Goal: Communication & Community: Answer question/provide support

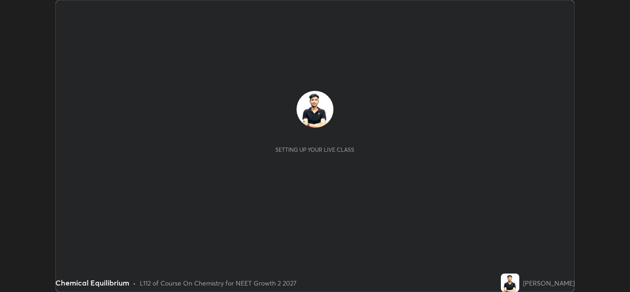
scroll to position [292, 630]
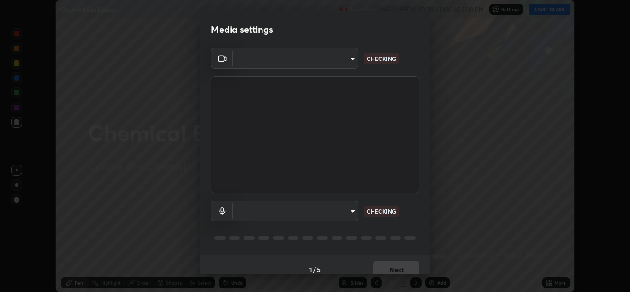
type input "e7f5d75c66a8ec01b6be6c8d9fba877b5f6738b88fd0c20368e9895a02b6f94a"
type input "communications"
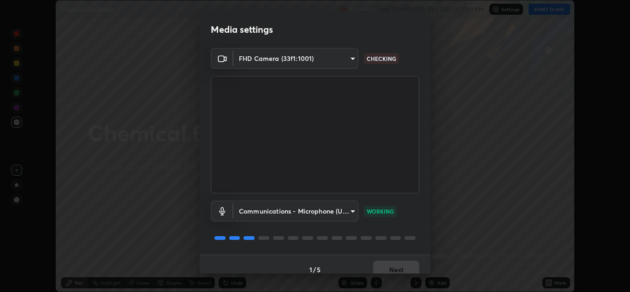
scroll to position [11, 0]
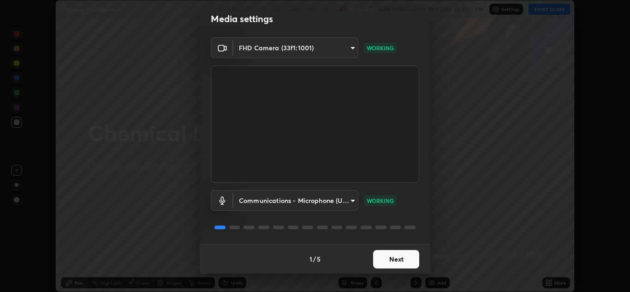
click at [398, 255] on button "Next" at bounding box center [396, 259] width 46 height 18
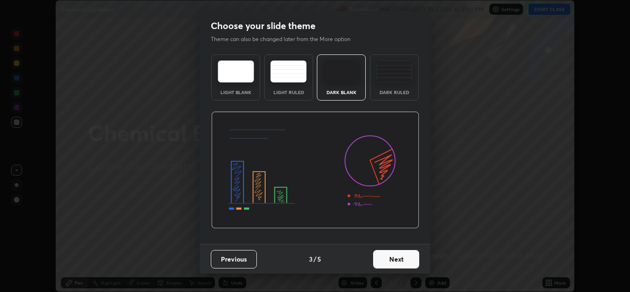
click at [397, 257] on button "Next" at bounding box center [396, 259] width 46 height 18
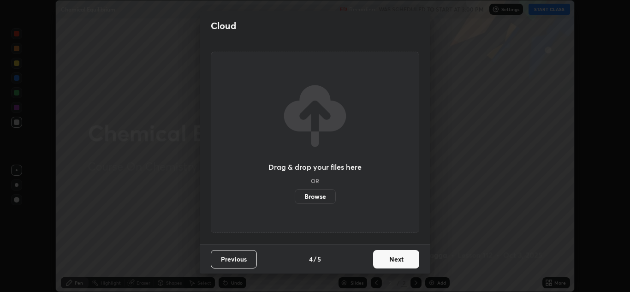
click at [397, 258] on button "Next" at bounding box center [396, 259] width 46 height 18
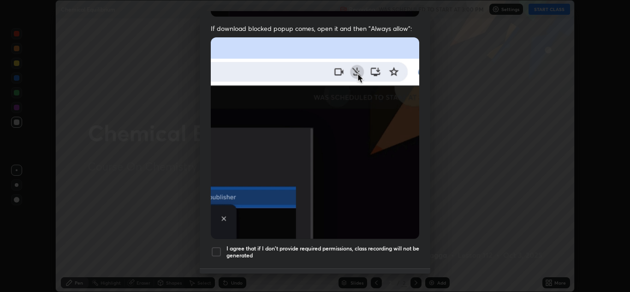
scroll to position [199, 0]
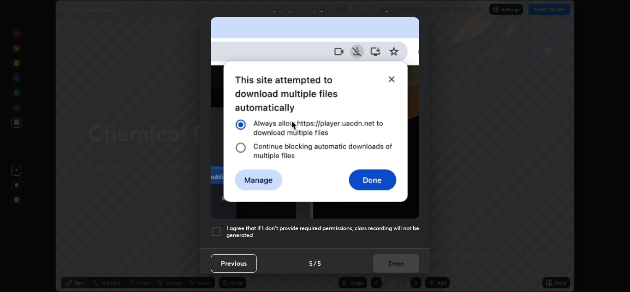
click at [219, 227] on div at bounding box center [216, 231] width 11 height 11
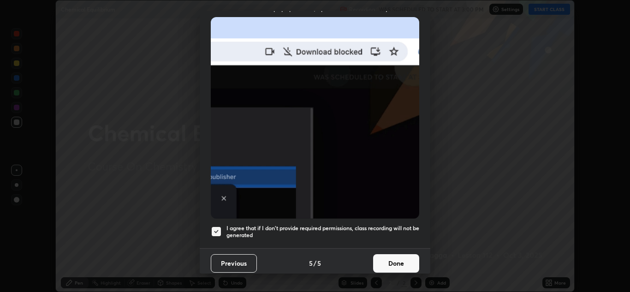
click at [215, 229] on div at bounding box center [216, 231] width 11 height 11
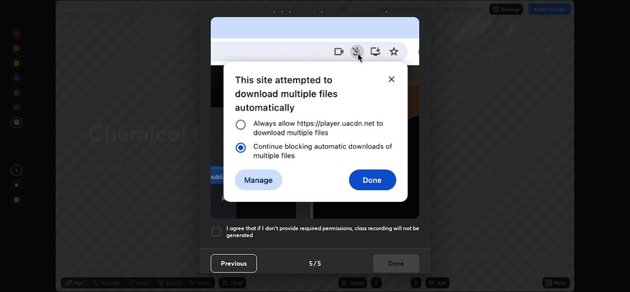
click at [220, 231] on div at bounding box center [216, 231] width 11 height 11
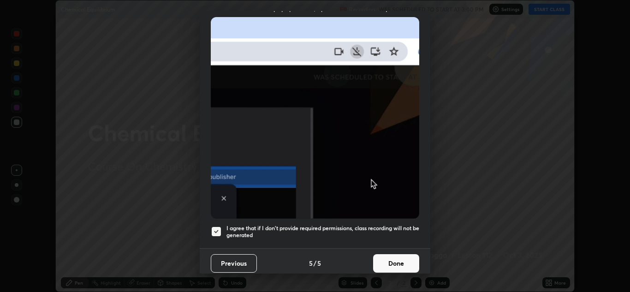
click at [398, 255] on button "Done" at bounding box center [396, 263] width 46 height 18
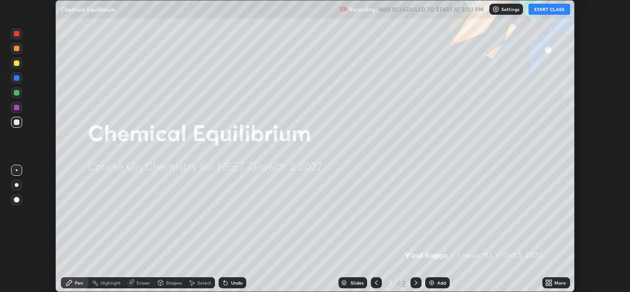
click at [545, 13] on button "START CLASS" at bounding box center [550, 9] width 42 height 11
click at [554, 283] on div "More" at bounding box center [556, 282] width 28 height 11
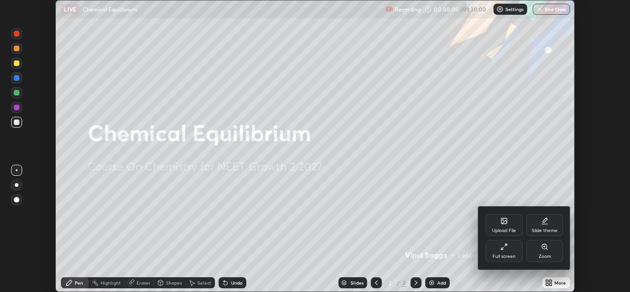
click at [502, 226] on div "Upload File" at bounding box center [504, 225] width 37 height 22
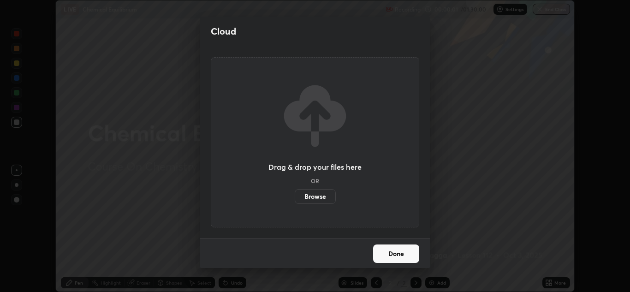
click at [325, 193] on label "Browse" at bounding box center [315, 196] width 41 height 15
click at [295, 193] on input "Browse" at bounding box center [295, 196] width 0 height 15
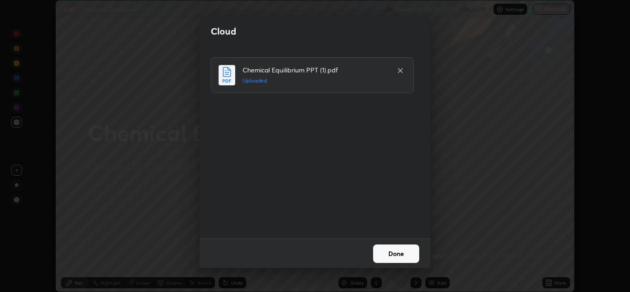
click at [397, 252] on button "Done" at bounding box center [396, 253] width 46 height 18
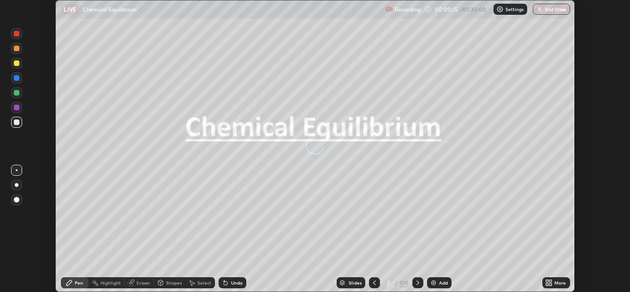
click at [357, 281] on div "Slides" at bounding box center [355, 282] width 13 height 5
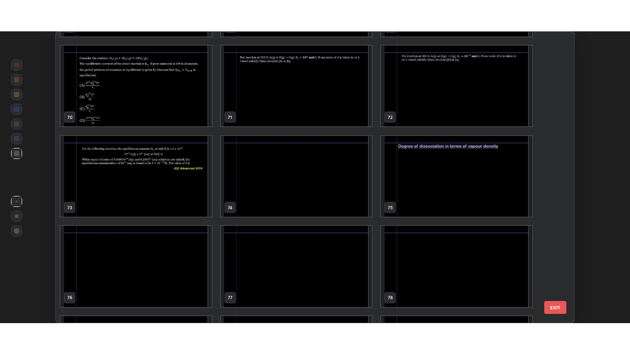
scroll to position [2064, 0]
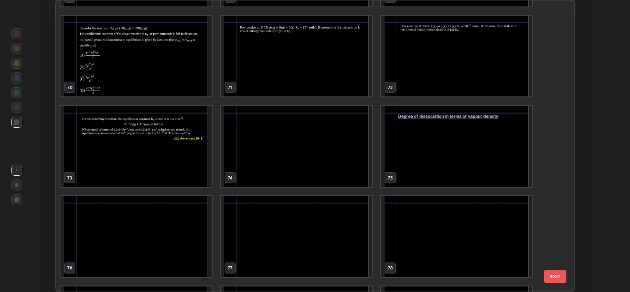
click at [421, 147] on img "grid" at bounding box center [456, 146] width 151 height 81
click at [419, 149] on img "grid" at bounding box center [456, 146] width 151 height 81
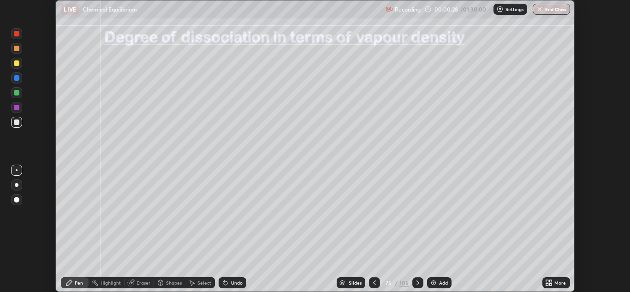
click at [375, 283] on icon at bounding box center [374, 282] width 7 height 7
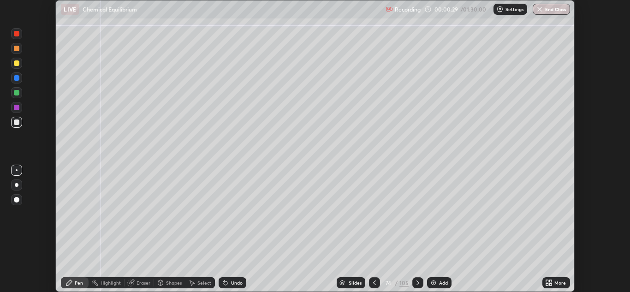
click at [551, 280] on icon at bounding box center [550, 281] width 2 height 2
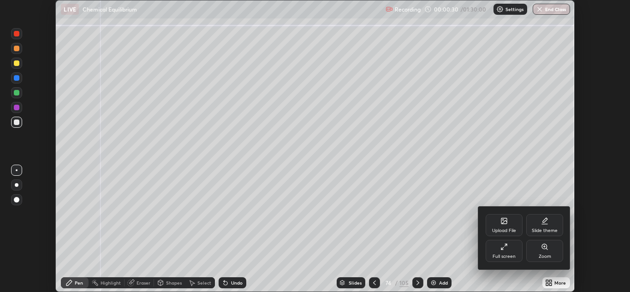
click at [497, 250] on div "Full screen" at bounding box center [504, 251] width 37 height 22
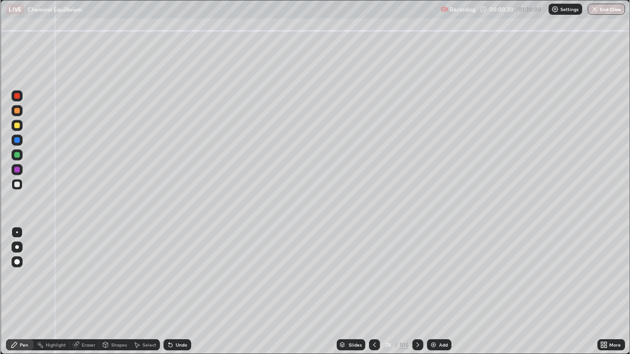
scroll to position [354, 630]
click at [17, 125] on div at bounding box center [17, 126] width 6 height 6
click at [19, 257] on div at bounding box center [16, 261] width 11 height 11
click at [18, 127] on div at bounding box center [17, 126] width 6 height 6
click at [18, 184] on div at bounding box center [17, 185] width 6 height 6
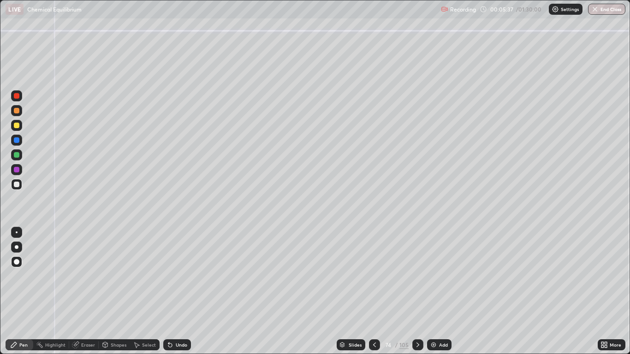
click at [17, 155] on div at bounding box center [17, 155] width 6 height 6
click at [16, 113] on div at bounding box center [17, 111] width 6 height 6
click at [17, 184] on div at bounding box center [17, 185] width 6 height 6
click at [174, 291] on div "Undo" at bounding box center [177, 344] width 28 height 11
click at [176, 291] on div "Undo" at bounding box center [177, 344] width 28 height 11
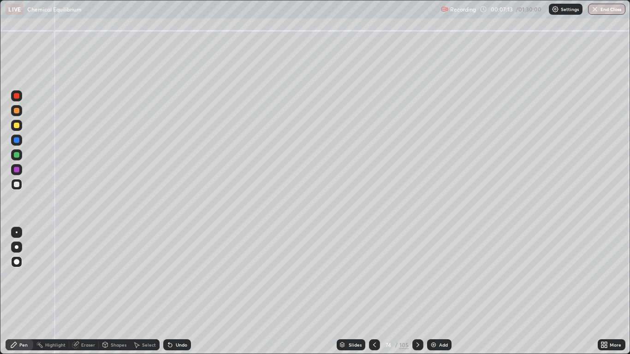
click at [17, 171] on div at bounding box center [17, 170] width 6 height 6
click at [17, 186] on div at bounding box center [17, 185] width 6 height 6
click at [18, 155] on div at bounding box center [17, 155] width 6 height 6
click at [433, 291] on img at bounding box center [433, 344] width 7 height 7
click at [374, 291] on icon at bounding box center [374, 344] width 7 height 7
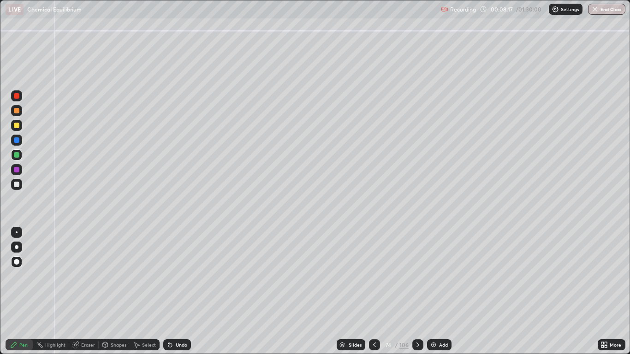
click at [418, 291] on div at bounding box center [417, 344] width 11 height 11
click at [17, 184] on div at bounding box center [17, 185] width 6 height 6
click at [186, 291] on div "Undo" at bounding box center [177, 344] width 28 height 11
click at [186, 291] on div "Undo" at bounding box center [182, 345] width 12 height 5
click at [18, 156] on div at bounding box center [17, 155] width 6 height 6
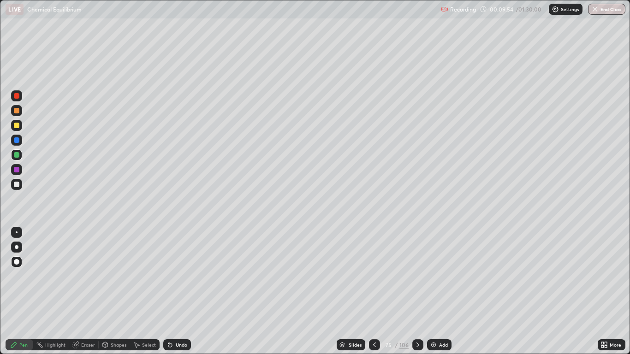
click at [95, 291] on div "Eraser" at bounding box center [84, 344] width 30 height 11
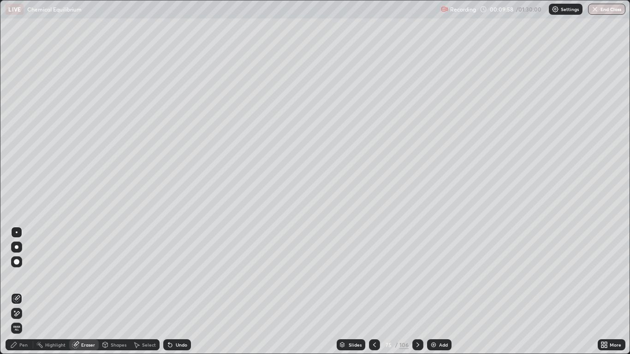
click at [86, 291] on div "Eraser" at bounding box center [84, 344] width 30 height 11
click at [20, 291] on span "Erase all" at bounding box center [17, 329] width 10 height 6
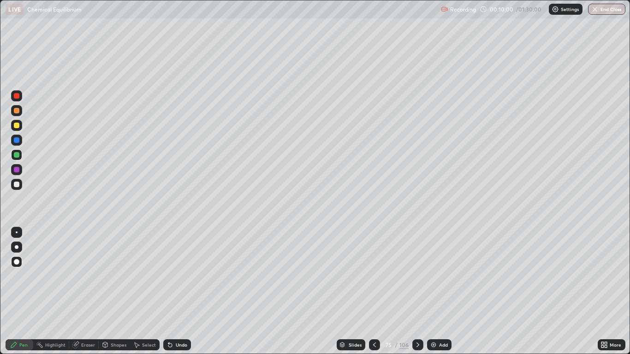
click at [25, 291] on div "Pen" at bounding box center [23, 345] width 8 height 5
click at [601, 291] on icon at bounding box center [603, 344] width 7 height 7
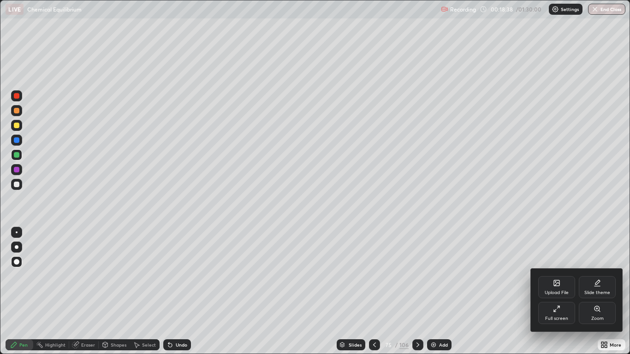
click at [557, 284] on icon at bounding box center [556, 284] width 5 height 3
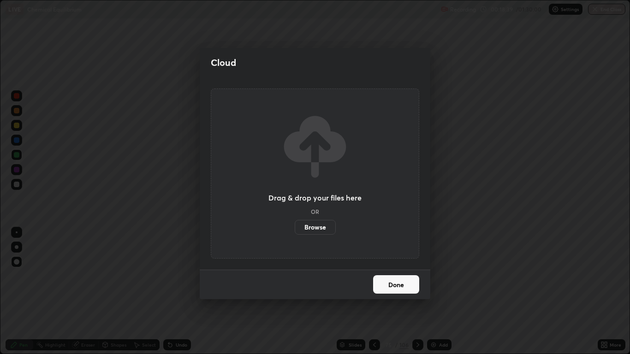
click at [394, 281] on button "Done" at bounding box center [396, 284] width 46 height 18
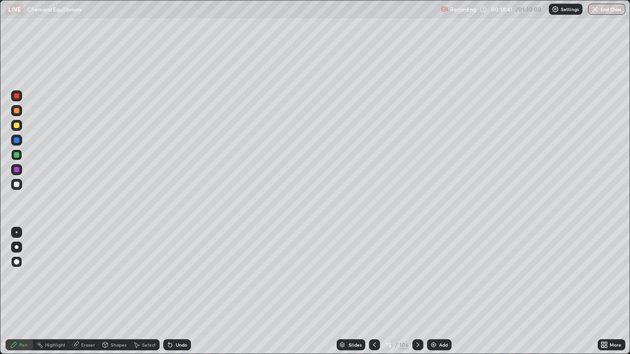
click at [605, 291] on icon at bounding box center [606, 343] width 2 height 2
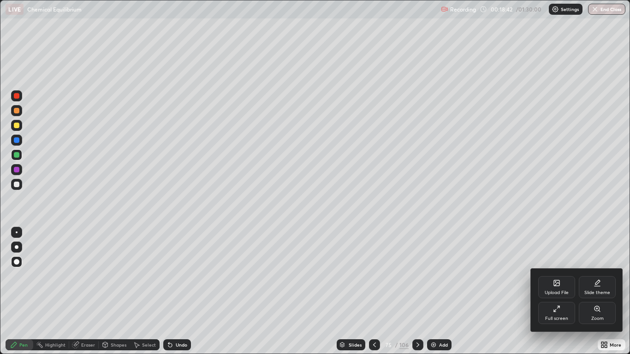
click at [552, 284] on div "Upload File" at bounding box center [556, 287] width 37 height 22
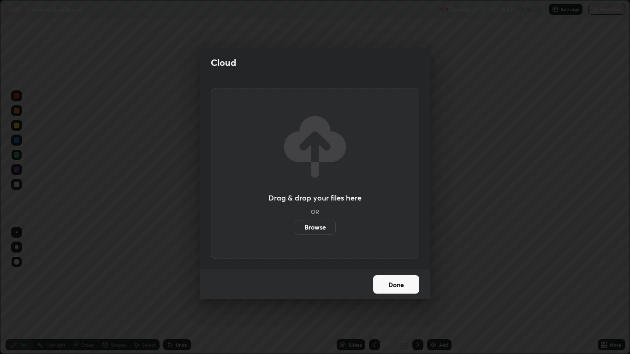
click at [324, 227] on label "Browse" at bounding box center [315, 227] width 41 height 15
click at [295, 227] on input "Browse" at bounding box center [295, 227] width 0 height 15
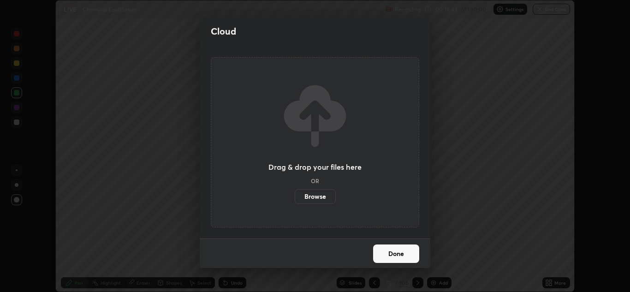
scroll to position [45829, 45491]
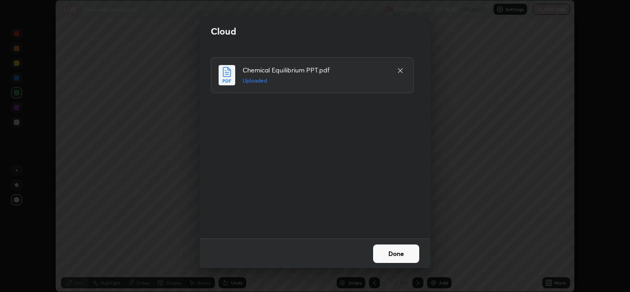
click at [404, 253] on button "Done" at bounding box center [396, 253] width 46 height 18
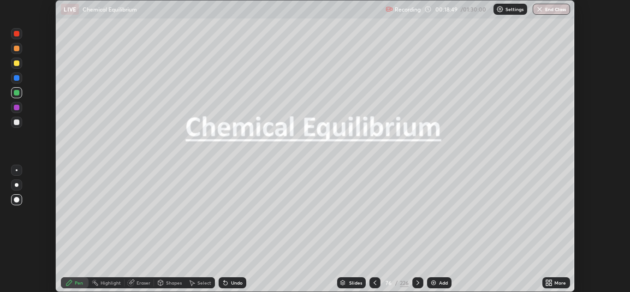
click at [355, 283] on div "Slides" at bounding box center [355, 282] width 13 height 5
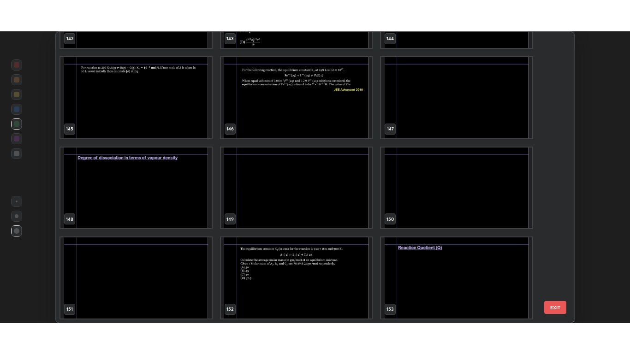
scroll to position [4319, 0]
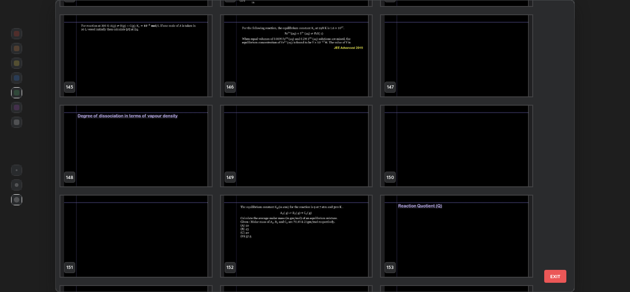
click at [183, 153] on img "grid" at bounding box center [135, 146] width 151 height 81
click at [184, 149] on img "grid" at bounding box center [135, 146] width 151 height 81
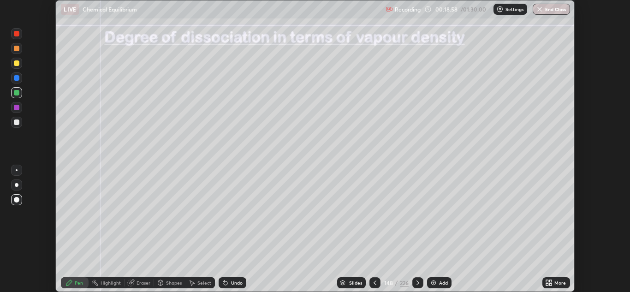
click at [553, 283] on div "More" at bounding box center [556, 282] width 28 height 11
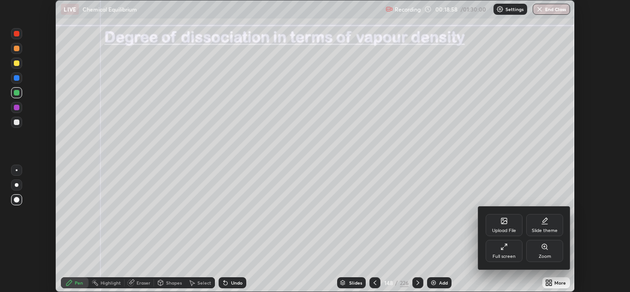
click at [505, 250] on icon at bounding box center [503, 246] width 7 height 7
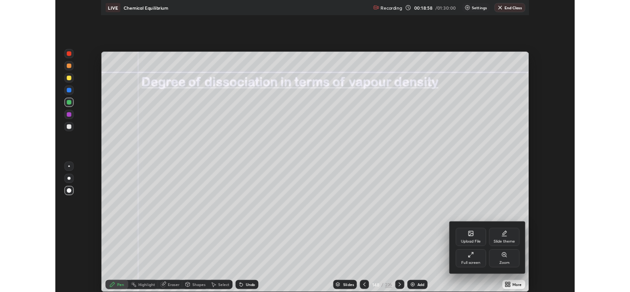
scroll to position [354, 630]
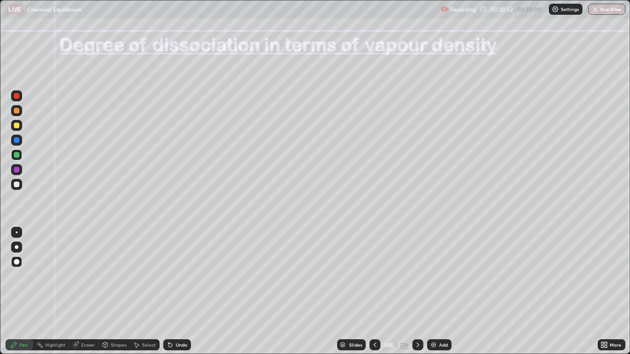
click at [19, 185] on div at bounding box center [17, 185] width 6 height 6
click at [26, 291] on div "Pen" at bounding box center [23, 345] width 8 height 5
click at [16, 185] on div at bounding box center [17, 185] width 6 height 6
click at [181, 291] on div "Undo" at bounding box center [182, 345] width 12 height 5
click at [186, 291] on div "Undo" at bounding box center [182, 345] width 12 height 5
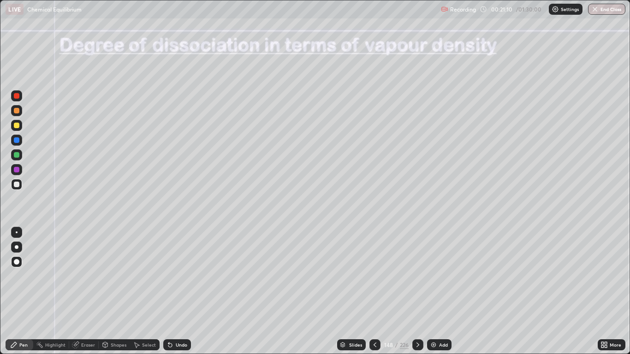
click at [114, 291] on div "Shapes" at bounding box center [119, 345] width 16 height 5
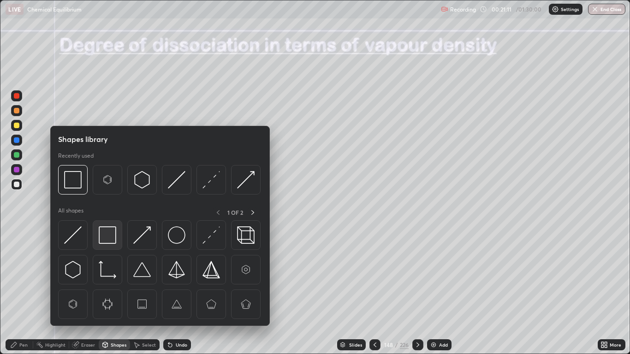
click at [107, 234] on img at bounding box center [108, 235] width 18 height 18
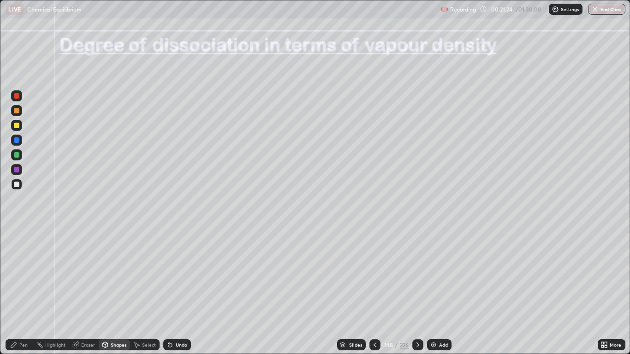
click at [18, 142] on div at bounding box center [17, 140] width 6 height 6
click at [173, 291] on div "Undo" at bounding box center [177, 344] width 28 height 11
click at [22, 291] on div "Pen" at bounding box center [20, 344] width 28 height 11
click at [17, 184] on div at bounding box center [17, 185] width 6 height 6
click at [417, 291] on icon at bounding box center [417, 344] width 7 height 7
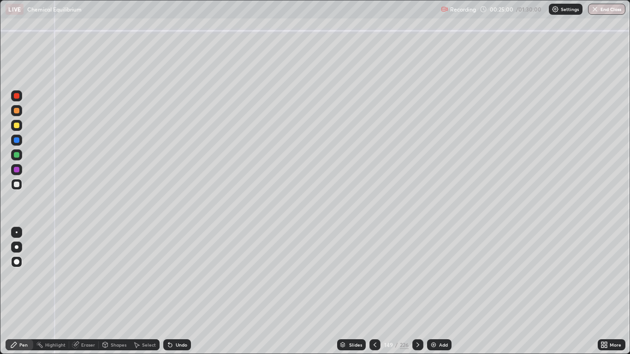
click at [18, 126] on div at bounding box center [17, 126] width 6 height 6
click at [17, 184] on div at bounding box center [17, 185] width 6 height 6
click at [18, 157] on div at bounding box center [17, 155] width 6 height 6
click at [17, 185] on div at bounding box center [17, 185] width 6 height 6
click at [14, 185] on div at bounding box center [17, 185] width 6 height 6
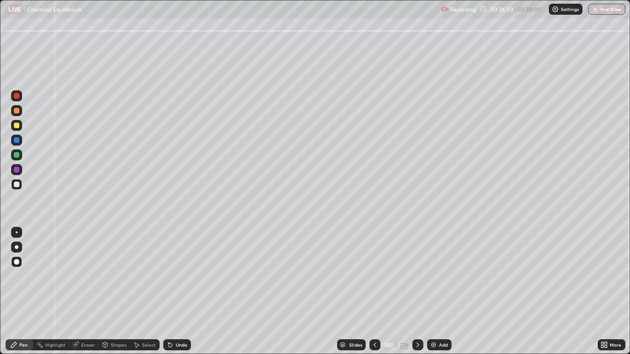
click at [16, 184] on div at bounding box center [17, 185] width 6 height 6
click at [17, 141] on div at bounding box center [17, 140] width 6 height 6
click at [16, 169] on div at bounding box center [17, 170] width 6 height 6
click at [17, 143] on div at bounding box center [17, 140] width 6 height 6
click at [13, 157] on div at bounding box center [16, 154] width 11 height 11
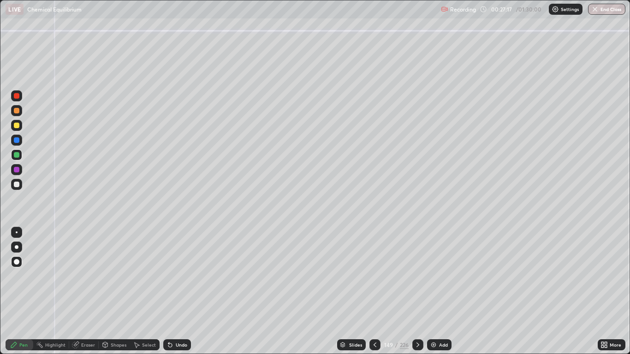
click at [17, 113] on div at bounding box center [17, 111] width 6 height 6
click at [18, 172] on div at bounding box center [17, 170] width 6 height 6
click at [22, 186] on div at bounding box center [16, 184] width 11 height 11
click at [109, 291] on div "Shapes" at bounding box center [114, 344] width 31 height 11
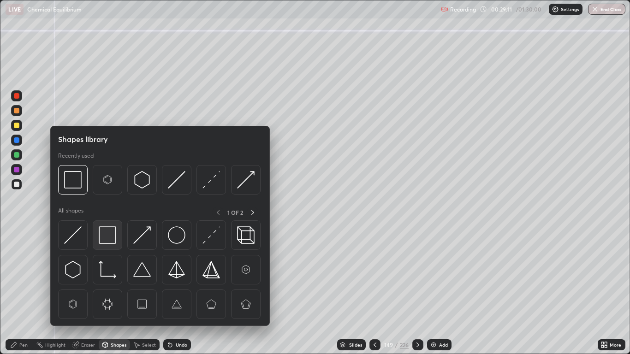
click at [105, 235] on img at bounding box center [108, 235] width 18 height 18
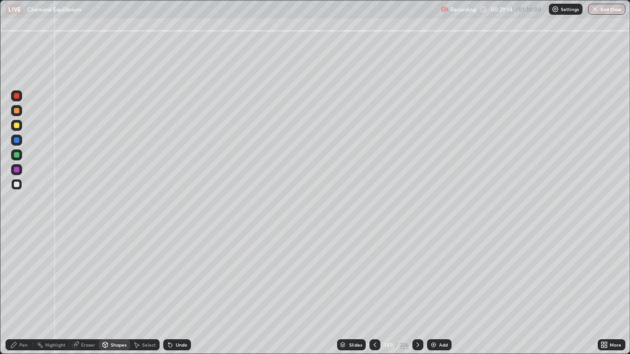
click at [23, 291] on div "Pen" at bounding box center [23, 345] width 8 height 5
click at [84, 291] on div "Eraser" at bounding box center [88, 345] width 14 height 5
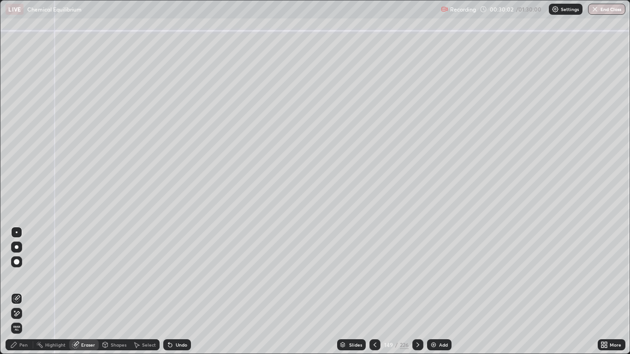
click at [15, 291] on icon at bounding box center [14, 311] width 1 height 1
click at [20, 291] on div "Pen" at bounding box center [23, 345] width 8 height 5
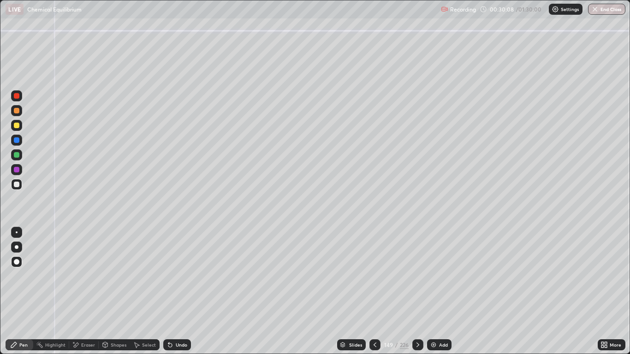
click at [17, 184] on div at bounding box center [17, 185] width 6 height 6
click at [17, 140] on div at bounding box center [17, 140] width 6 height 6
click at [417, 291] on icon at bounding box center [417, 344] width 7 height 7
click at [416, 291] on icon at bounding box center [417, 344] width 7 height 7
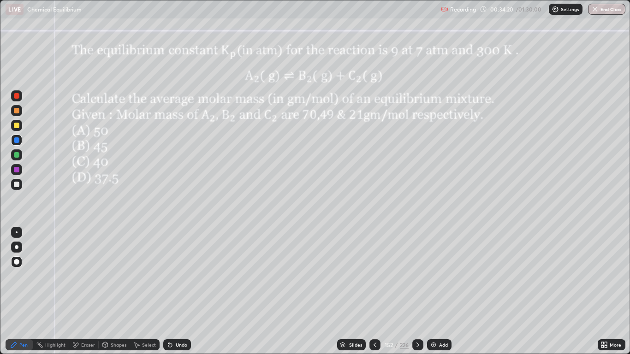
click at [374, 291] on icon at bounding box center [375, 345] width 3 height 5
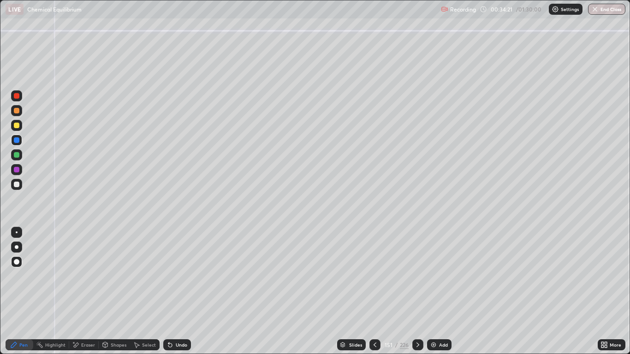
click at [374, 291] on icon at bounding box center [374, 344] width 7 height 7
click at [374, 291] on icon at bounding box center [375, 345] width 3 height 5
click at [375, 291] on icon at bounding box center [374, 344] width 7 height 7
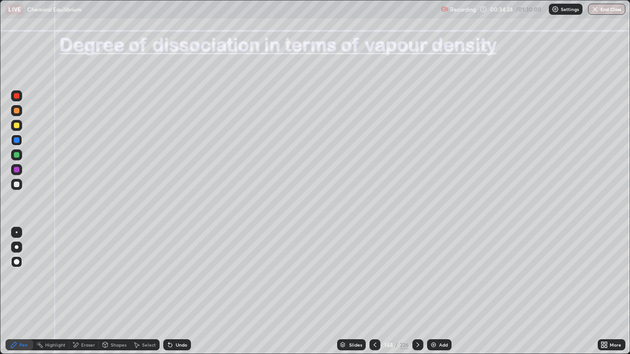
click at [417, 291] on icon at bounding box center [417, 344] width 7 height 7
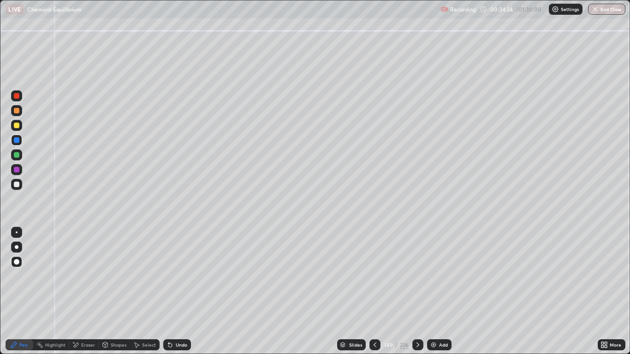
click at [416, 291] on icon at bounding box center [417, 344] width 7 height 7
click at [417, 291] on icon at bounding box center [417, 344] width 7 height 7
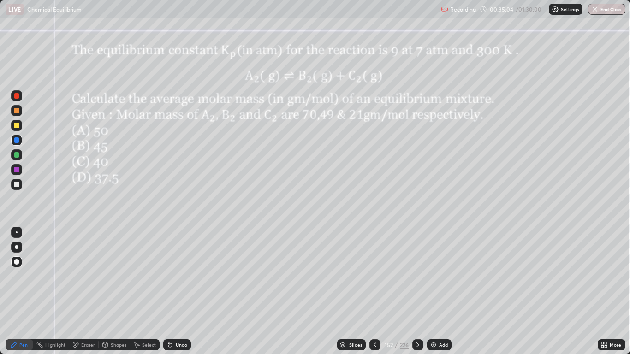
click at [18, 128] on div at bounding box center [17, 126] width 6 height 6
click at [15, 159] on div at bounding box center [16, 154] width 11 height 11
click at [17, 184] on div at bounding box center [17, 185] width 6 height 6
click at [15, 169] on div at bounding box center [17, 170] width 6 height 6
click at [16, 169] on div at bounding box center [17, 170] width 6 height 6
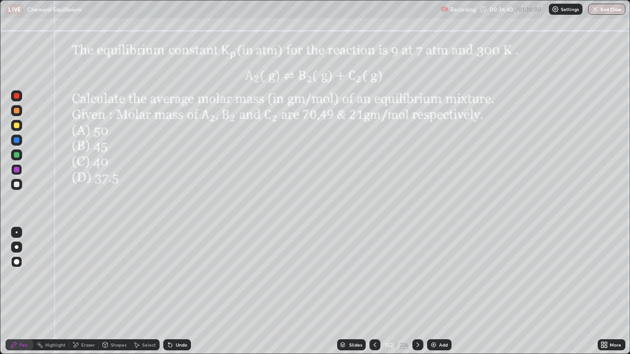
click at [15, 183] on div at bounding box center [17, 185] width 6 height 6
click at [16, 140] on div at bounding box center [17, 140] width 6 height 6
click at [179, 291] on div "Undo" at bounding box center [182, 345] width 12 height 5
click at [182, 291] on div "Undo" at bounding box center [182, 345] width 12 height 5
click at [184, 291] on div "Undo" at bounding box center [182, 345] width 12 height 5
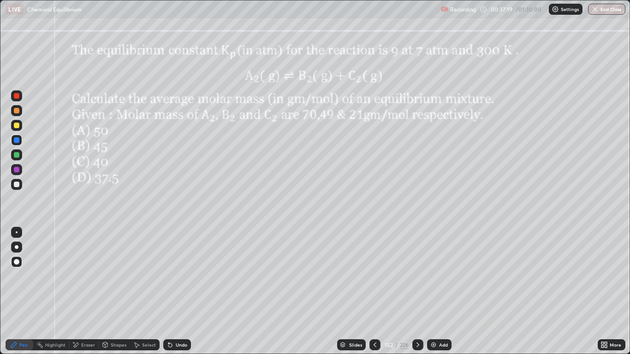
click at [182, 291] on div "Undo" at bounding box center [182, 345] width 12 height 5
click at [16, 170] on div at bounding box center [17, 170] width 6 height 6
click at [20, 143] on div at bounding box center [16, 140] width 11 height 11
click at [179, 291] on div "Undo" at bounding box center [182, 345] width 12 height 5
click at [181, 291] on div "Undo" at bounding box center [182, 345] width 12 height 5
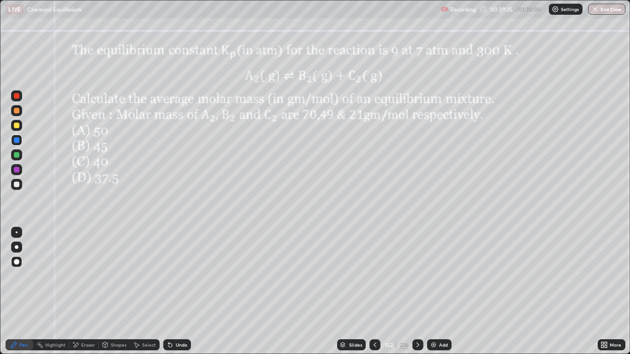
click at [183, 291] on div "Undo" at bounding box center [182, 345] width 12 height 5
click at [182, 291] on div "Undo" at bounding box center [182, 345] width 12 height 5
click at [183, 291] on div "Undo" at bounding box center [177, 344] width 28 height 11
click at [17, 96] on div at bounding box center [17, 96] width 6 height 6
click at [19, 185] on div at bounding box center [17, 185] width 6 height 6
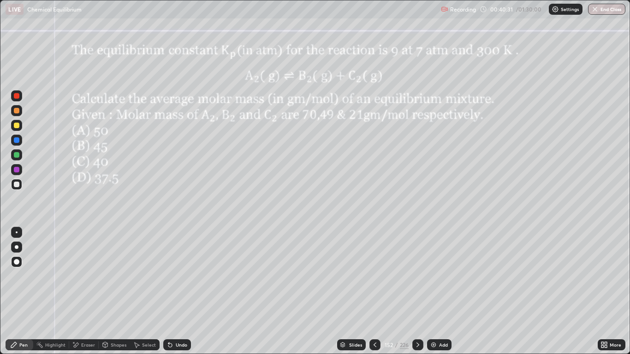
click at [437, 291] on div "Add" at bounding box center [439, 344] width 24 height 11
click at [375, 291] on icon at bounding box center [374, 344] width 7 height 7
click at [413, 291] on div at bounding box center [417, 345] width 11 height 18
click at [374, 291] on div at bounding box center [374, 344] width 11 height 11
click at [18, 141] on div at bounding box center [17, 140] width 6 height 6
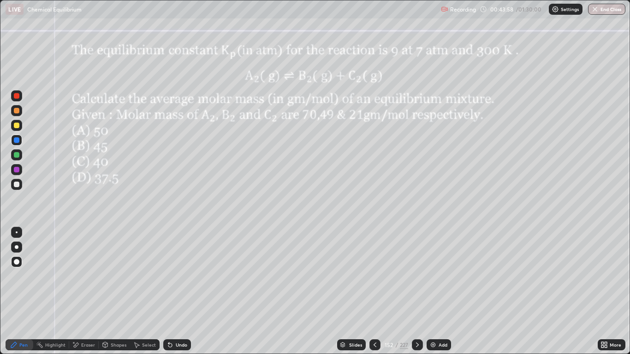
click at [418, 291] on icon at bounding box center [417, 345] width 3 height 5
click at [417, 291] on icon at bounding box center [417, 344] width 7 height 7
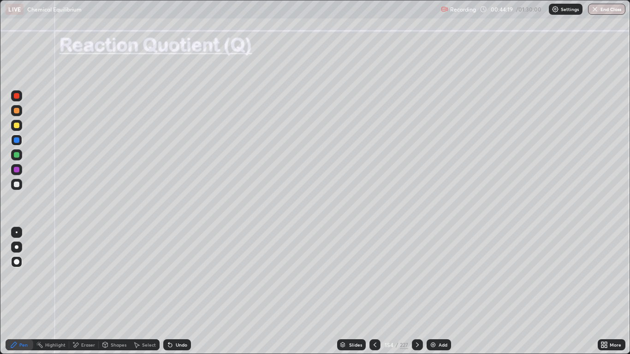
click at [17, 98] on div at bounding box center [17, 96] width 6 height 6
click at [16, 184] on div at bounding box center [17, 185] width 6 height 6
click at [19, 186] on div at bounding box center [17, 185] width 6 height 6
click at [21, 291] on div "Pen" at bounding box center [23, 345] width 8 height 5
click at [15, 185] on div at bounding box center [17, 185] width 6 height 6
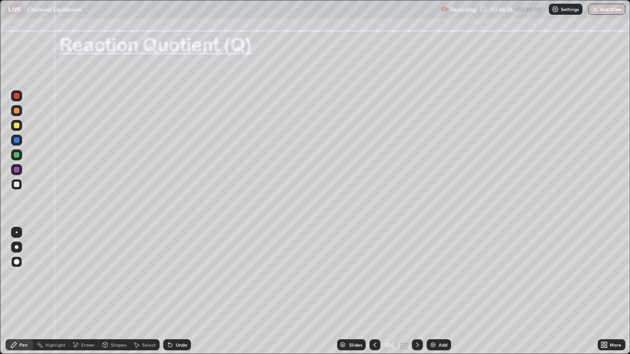
click at [16, 142] on div at bounding box center [17, 140] width 6 height 6
click at [19, 183] on div at bounding box center [17, 185] width 6 height 6
click at [16, 125] on div at bounding box center [17, 126] width 6 height 6
click at [15, 155] on div at bounding box center [17, 155] width 6 height 6
click at [22, 184] on div at bounding box center [16, 184] width 11 height 11
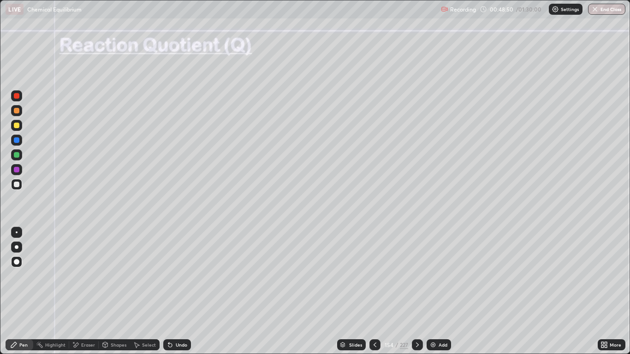
click at [378, 291] on div at bounding box center [374, 344] width 11 height 11
click at [374, 291] on icon at bounding box center [374, 344] width 7 height 7
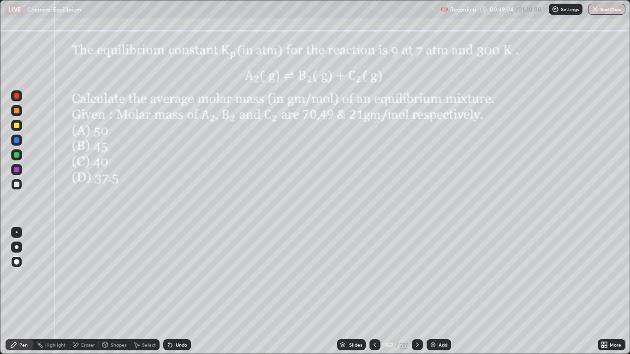
click at [417, 291] on icon at bounding box center [417, 344] width 7 height 7
click at [416, 291] on icon at bounding box center [417, 344] width 7 height 7
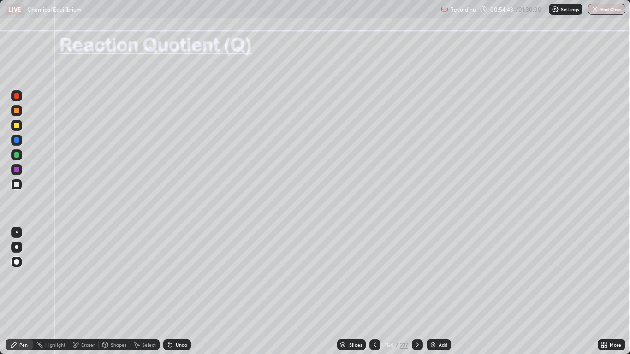
click at [436, 291] on img at bounding box center [432, 344] width 7 height 7
click at [417, 291] on icon at bounding box center [417, 344] width 7 height 7
click at [17, 184] on div at bounding box center [17, 185] width 6 height 6
click at [14, 126] on div at bounding box center [17, 126] width 6 height 6
click at [15, 183] on div at bounding box center [17, 185] width 6 height 6
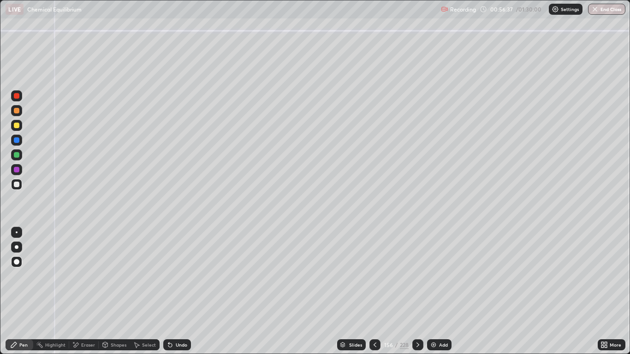
click at [172, 291] on icon at bounding box center [169, 344] width 7 height 7
click at [180, 291] on div "Undo" at bounding box center [182, 345] width 12 height 5
click at [15, 139] on div at bounding box center [17, 140] width 6 height 6
click at [14, 174] on div at bounding box center [16, 169] width 11 height 11
click at [15, 183] on div at bounding box center [17, 185] width 6 height 6
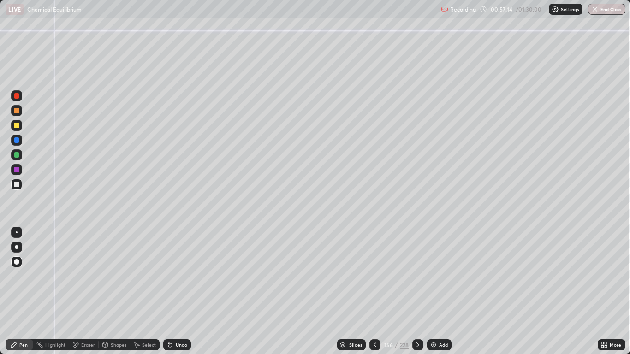
click at [19, 173] on div at bounding box center [16, 169] width 11 height 11
click at [17, 186] on div at bounding box center [17, 185] width 6 height 6
click at [16, 171] on div at bounding box center [17, 170] width 6 height 6
click at [14, 156] on div at bounding box center [17, 155] width 6 height 6
click at [15, 141] on div at bounding box center [17, 140] width 6 height 6
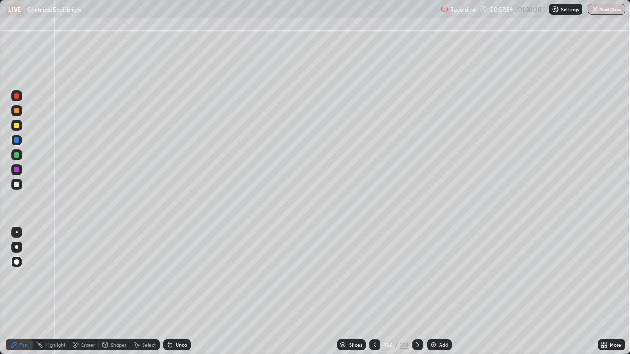
click at [16, 170] on div at bounding box center [17, 170] width 6 height 6
click at [17, 184] on div at bounding box center [17, 185] width 6 height 6
click at [17, 171] on div at bounding box center [17, 170] width 6 height 6
click at [18, 184] on div at bounding box center [17, 185] width 6 height 6
click at [18, 155] on div at bounding box center [17, 155] width 6 height 6
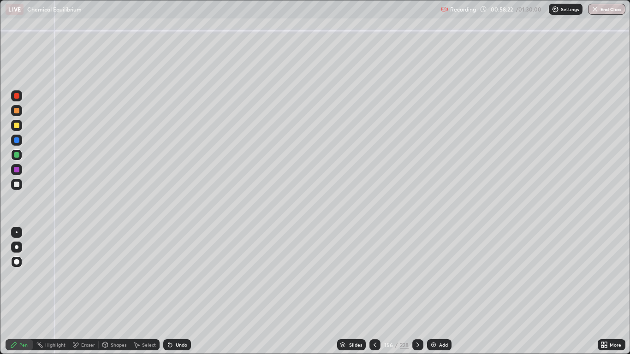
click at [17, 184] on div at bounding box center [17, 185] width 6 height 6
click at [16, 188] on div at bounding box center [16, 184] width 11 height 11
click at [17, 126] on div at bounding box center [17, 126] width 6 height 6
click at [419, 291] on icon at bounding box center [417, 344] width 7 height 7
click at [417, 291] on icon at bounding box center [417, 344] width 7 height 7
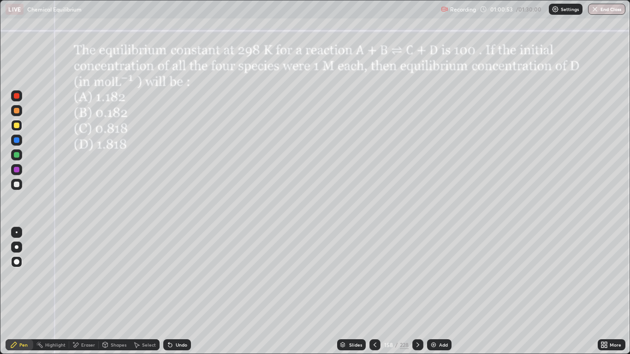
click at [17, 127] on div at bounding box center [17, 126] width 6 height 6
click at [17, 111] on div at bounding box center [17, 111] width 6 height 6
click at [17, 172] on div at bounding box center [17, 170] width 6 height 6
click at [18, 139] on div at bounding box center [17, 140] width 6 height 6
click at [174, 291] on div "Undo" at bounding box center [177, 344] width 28 height 11
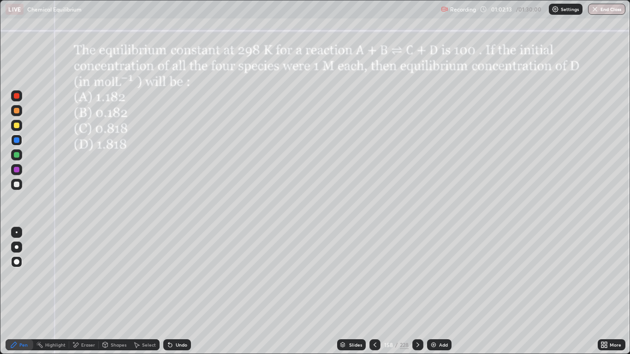
click at [16, 187] on div at bounding box center [17, 185] width 6 height 6
click at [14, 157] on div at bounding box center [17, 155] width 6 height 6
click at [15, 154] on div at bounding box center [17, 155] width 6 height 6
click at [19, 112] on div at bounding box center [16, 110] width 11 height 11
click at [416, 291] on icon at bounding box center [417, 344] width 7 height 7
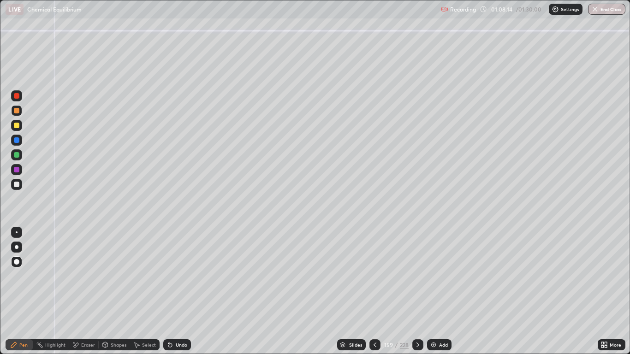
click at [17, 184] on div at bounding box center [17, 185] width 6 height 6
click at [16, 111] on div at bounding box center [17, 111] width 6 height 6
click at [13, 137] on div at bounding box center [16, 140] width 11 height 11
click at [14, 156] on div at bounding box center [17, 155] width 6 height 6
click at [16, 171] on div at bounding box center [17, 170] width 6 height 6
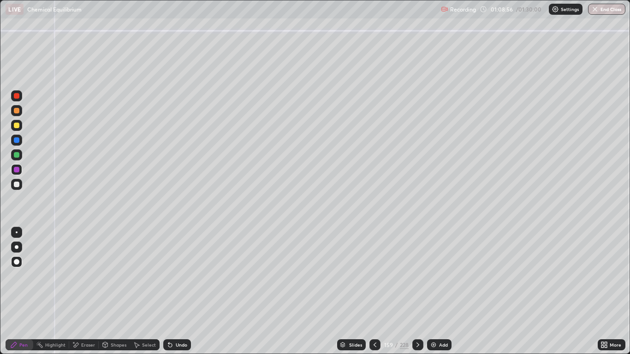
click at [16, 184] on div at bounding box center [17, 185] width 6 height 6
click at [14, 156] on div at bounding box center [17, 155] width 6 height 6
click at [17, 184] on div at bounding box center [17, 185] width 6 height 6
click at [18, 126] on div at bounding box center [17, 126] width 6 height 6
click at [16, 140] on div at bounding box center [17, 140] width 6 height 6
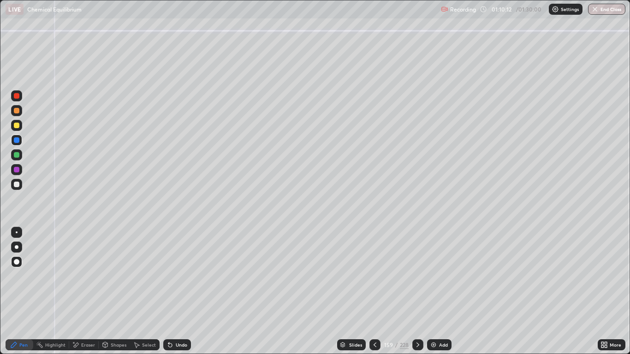
click at [417, 291] on icon at bounding box center [417, 345] width 3 height 5
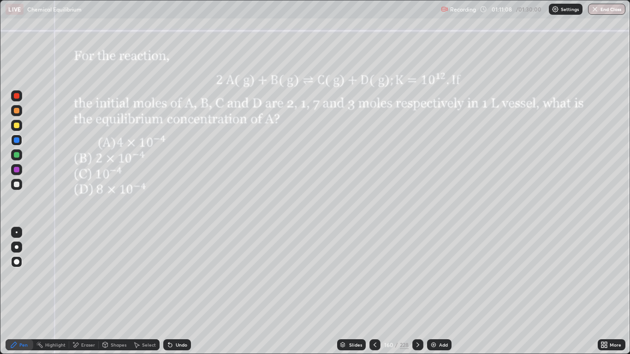
click at [16, 184] on div at bounding box center [17, 185] width 6 height 6
click at [17, 128] on div at bounding box center [17, 126] width 6 height 6
click at [17, 140] on div at bounding box center [17, 140] width 6 height 6
click at [14, 155] on div at bounding box center [17, 155] width 6 height 6
click at [176, 291] on div "Undo" at bounding box center [182, 345] width 12 height 5
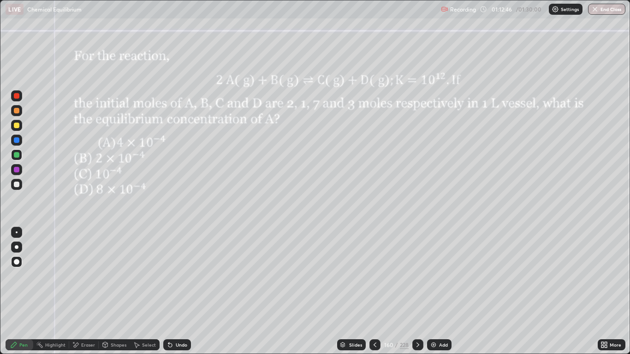
click at [148, 291] on div "Select" at bounding box center [149, 345] width 14 height 5
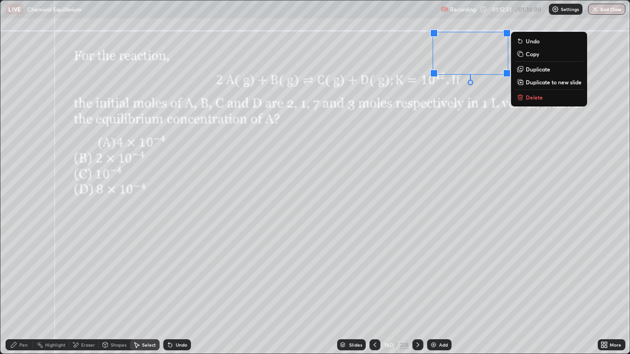
click at [19, 291] on div "Pen" at bounding box center [20, 344] width 28 height 11
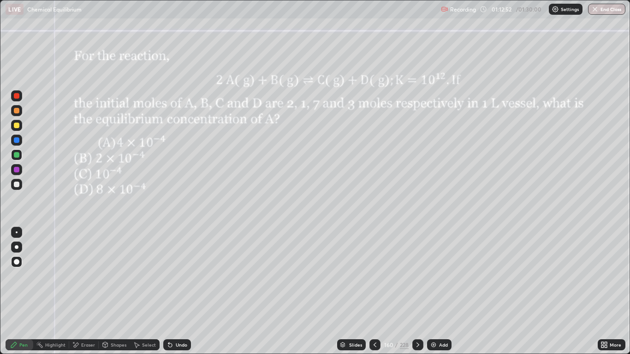
click at [16, 185] on div at bounding box center [17, 185] width 6 height 6
click at [16, 170] on div at bounding box center [17, 170] width 6 height 6
click at [18, 184] on div at bounding box center [17, 185] width 6 height 6
click at [15, 142] on div at bounding box center [17, 140] width 6 height 6
click at [15, 129] on div at bounding box center [16, 125] width 11 height 11
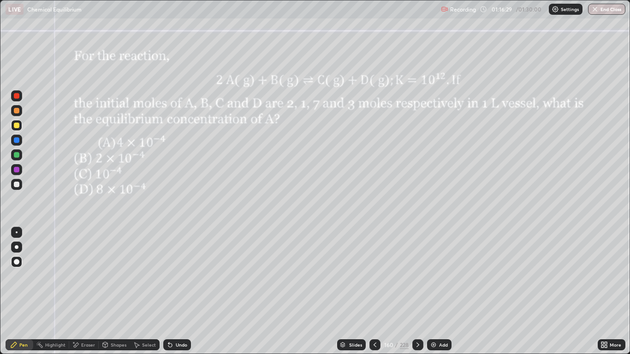
click at [17, 155] on div at bounding box center [17, 155] width 6 height 6
click at [418, 291] on icon at bounding box center [417, 344] width 7 height 7
click at [374, 291] on icon at bounding box center [374, 344] width 7 height 7
click at [421, 291] on div at bounding box center [417, 344] width 11 height 11
click at [417, 291] on icon at bounding box center [417, 344] width 7 height 7
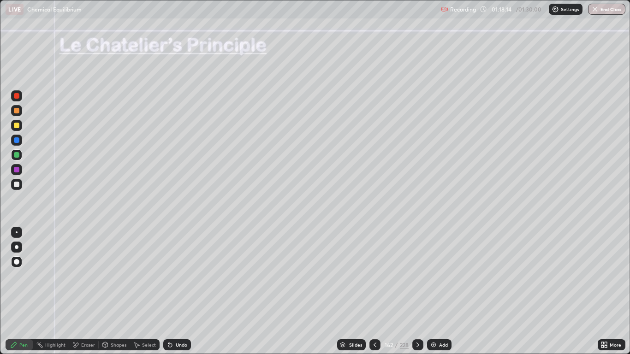
click at [375, 291] on icon at bounding box center [374, 344] width 7 height 7
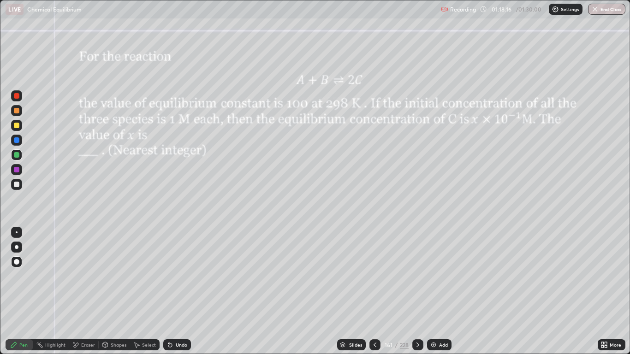
click at [374, 291] on icon at bounding box center [374, 344] width 7 height 7
click at [417, 291] on icon at bounding box center [417, 344] width 7 height 7
click at [18, 125] on div at bounding box center [17, 126] width 6 height 6
click at [15, 157] on div at bounding box center [17, 155] width 6 height 6
click at [19, 144] on div at bounding box center [16, 140] width 11 height 11
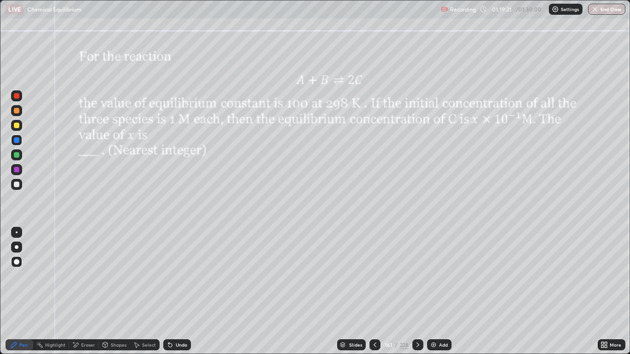
click at [15, 169] on div at bounding box center [17, 170] width 6 height 6
click at [16, 156] on div at bounding box center [17, 155] width 6 height 6
click at [14, 139] on div at bounding box center [17, 140] width 6 height 6
click at [87, 291] on div "Eraser" at bounding box center [88, 345] width 14 height 5
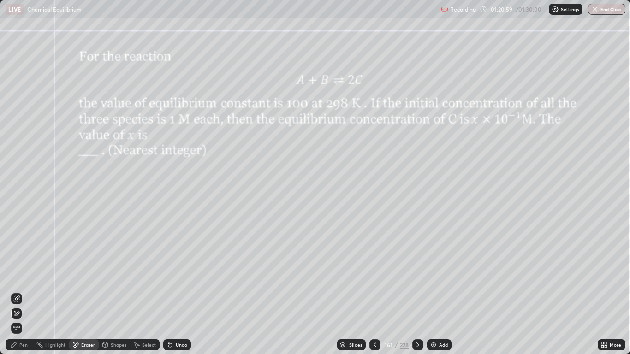
click at [15, 291] on icon at bounding box center [14, 311] width 1 height 1
click at [16, 291] on icon at bounding box center [14, 345] width 6 height 6
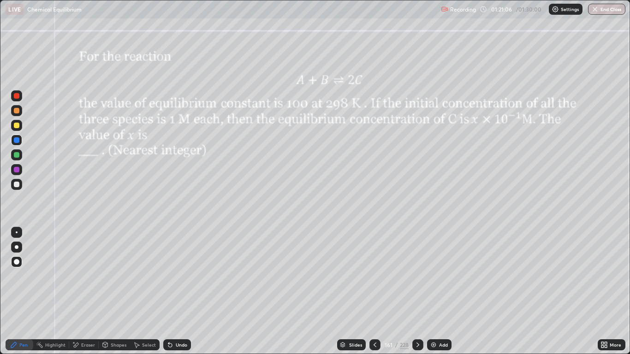
click at [19, 182] on div at bounding box center [17, 185] width 6 height 6
click at [169, 291] on icon at bounding box center [170, 346] width 4 height 4
click at [173, 291] on div "Undo" at bounding box center [177, 344] width 28 height 11
click at [180, 291] on div "Undo" at bounding box center [182, 345] width 12 height 5
click at [610, 11] on button "End Class" at bounding box center [606, 9] width 37 height 11
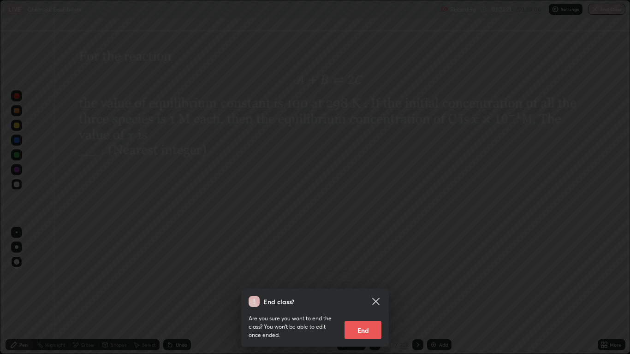
click at [368, 291] on button "End" at bounding box center [363, 330] width 37 height 18
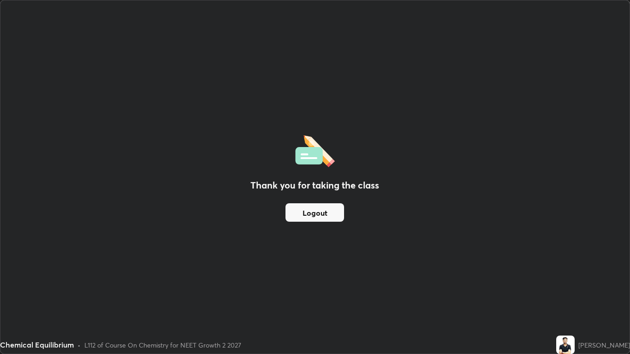
click at [323, 214] on button "Logout" at bounding box center [314, 212] width 59 height 18
click at [316, 242] on div "Thank you for taking the class Logout" at bounding box center [314, 176] width 629 height 353
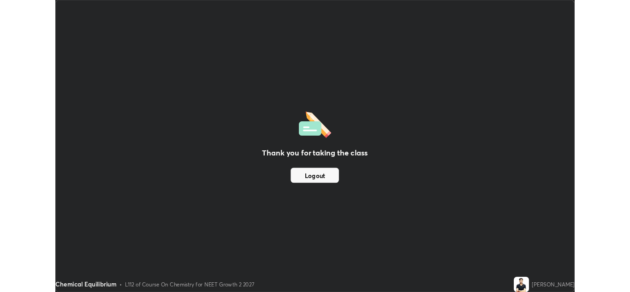
scroll to position [45829, 45491]
